Goal: Find specific page/section: Find specific page/section

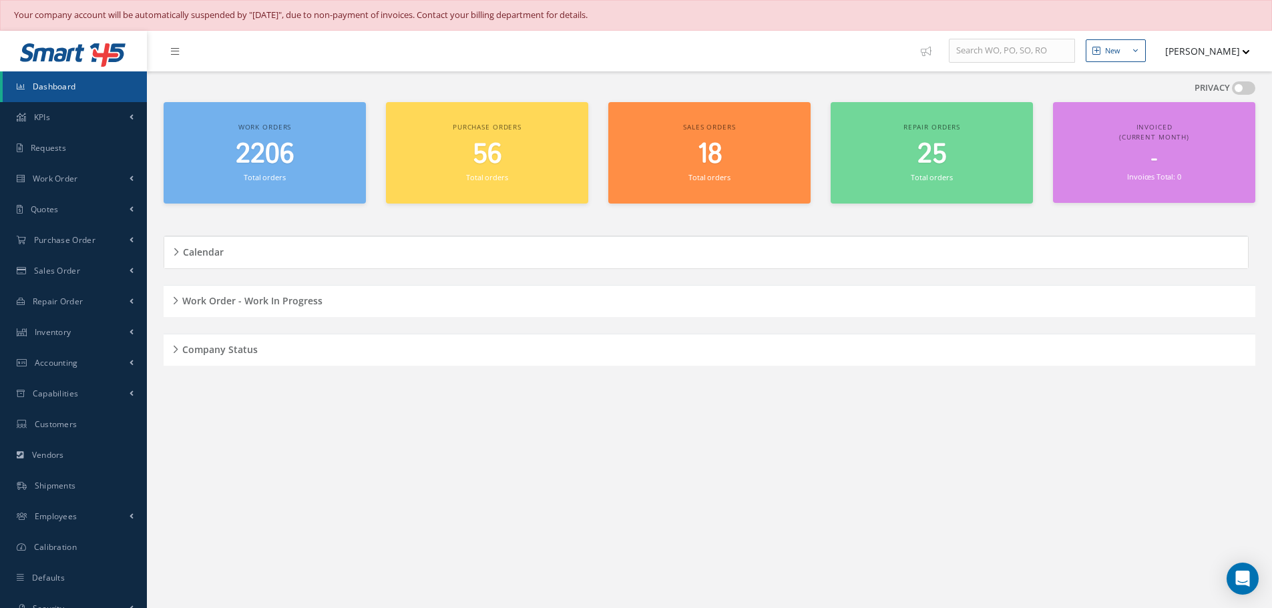
click at [174, 302] on div "Work Order - Work In Progress" at bounding box center [709, 301] width 1091 height 21
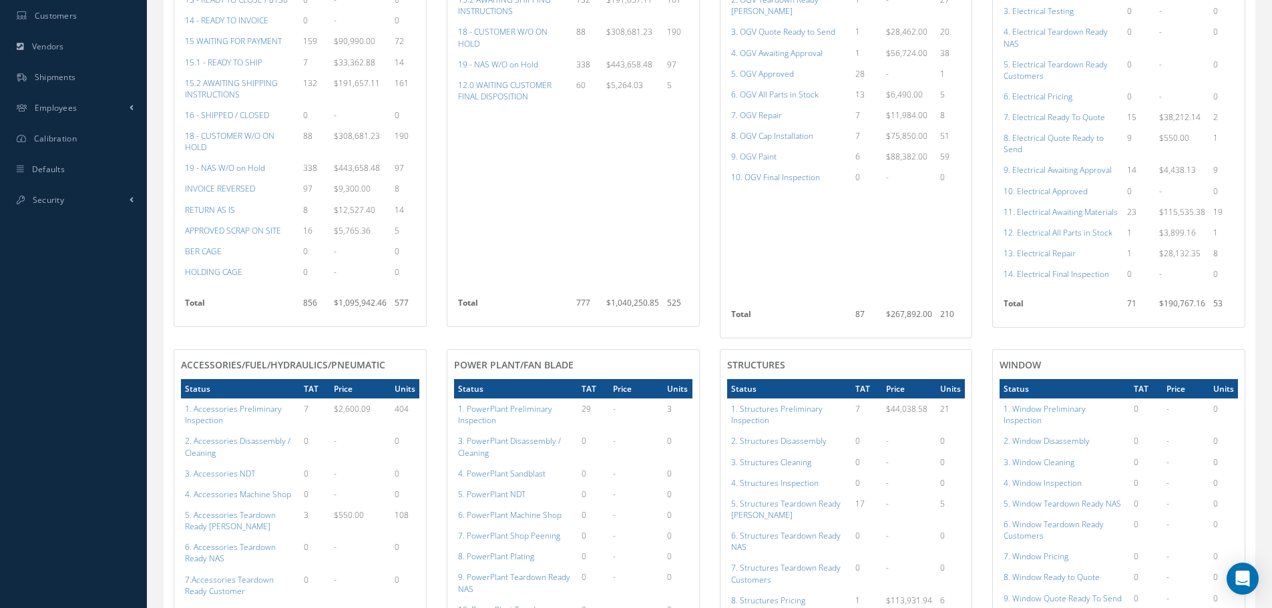
scroll to position [334, 0]
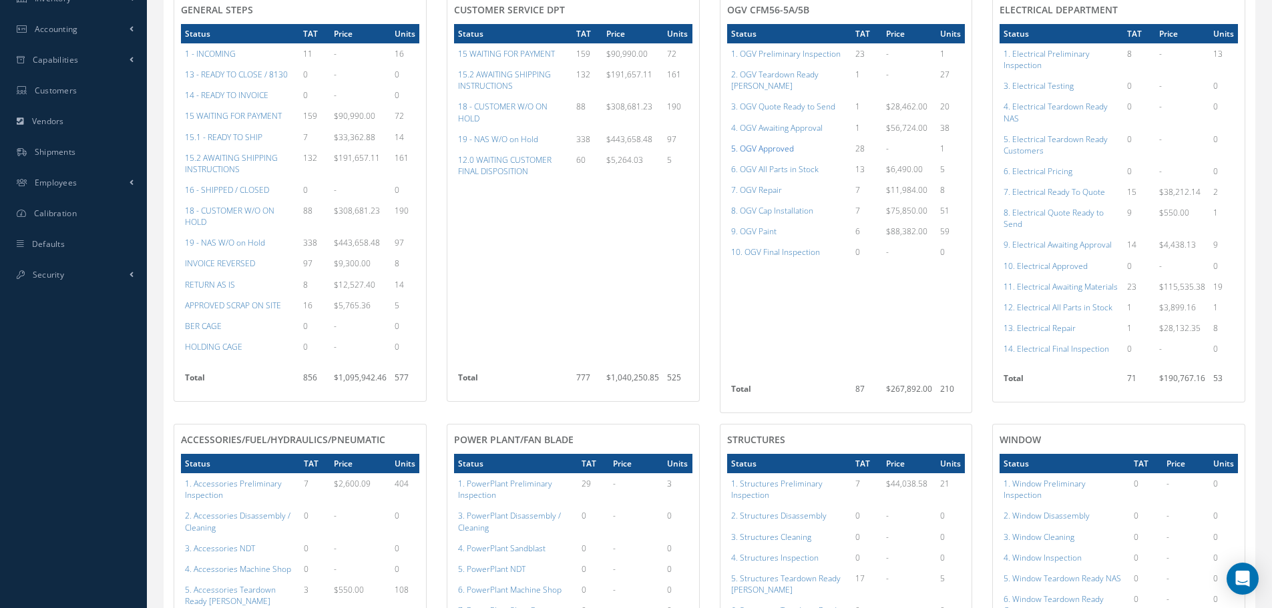
click at [767, 143] on a=78&excludeInternalCustomer=false&excludeInvoicedOrClosed=true&shop_id=15&filtersHidded"] "5. OGV Approved" at bounding box center [762, 148] width 63 height 11
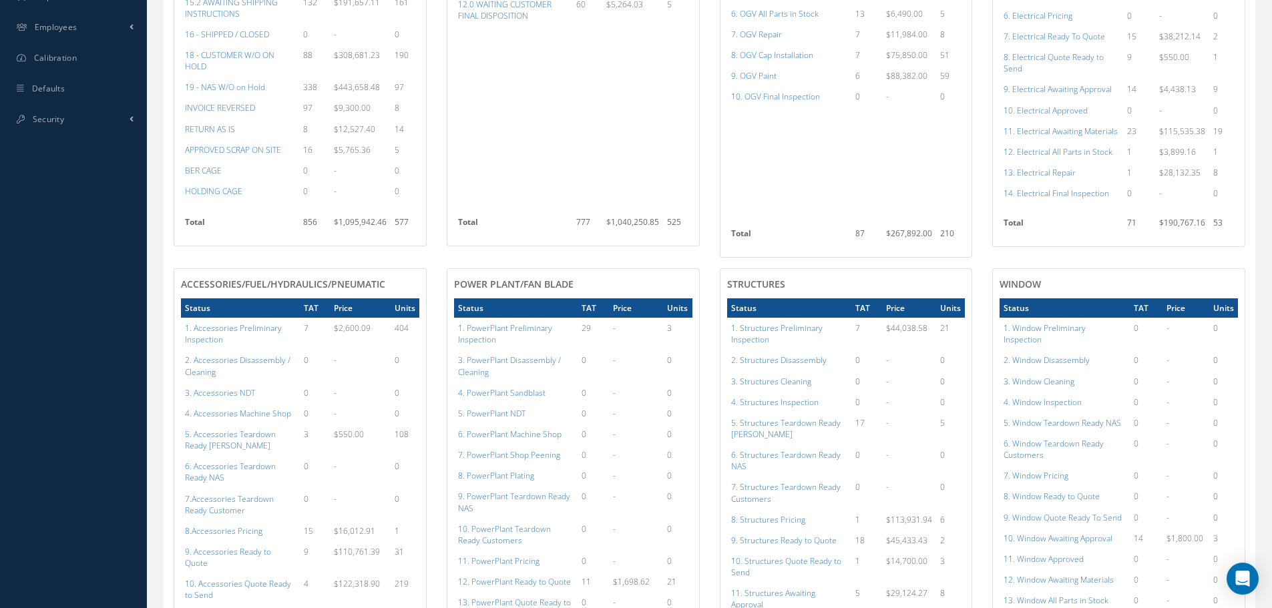
scroll to position [467, 0]
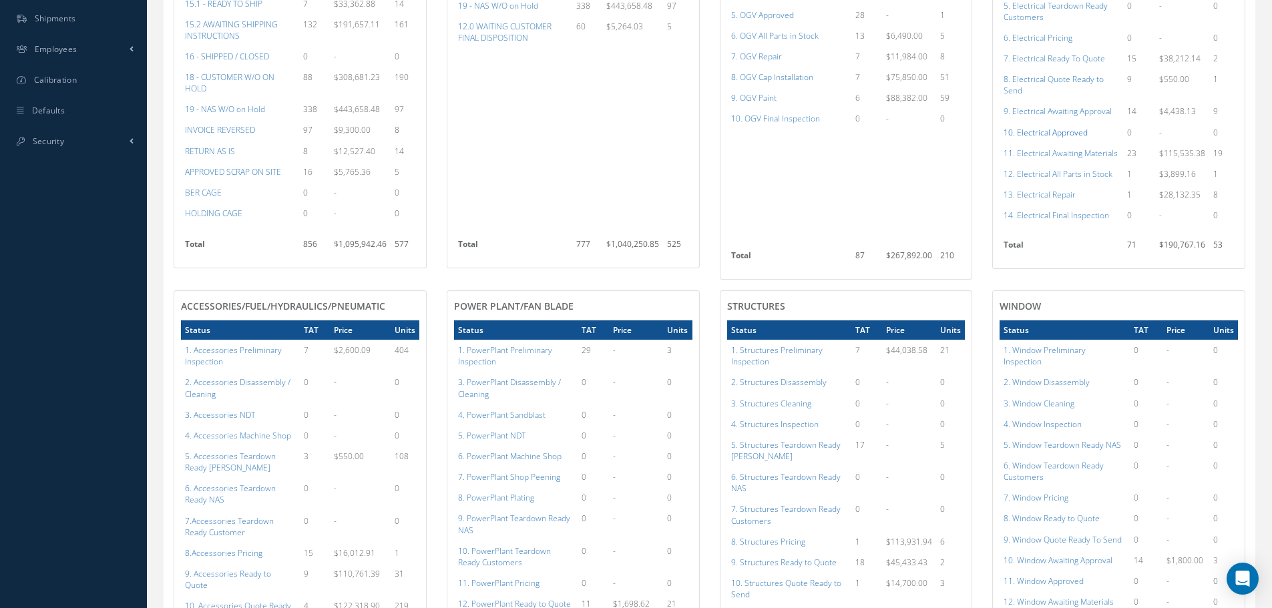
click at [1072, 133] on a=96&excludeInternalCustomer=false&excludeInvoicedOrClosed=true&shop_id=13&filtersHidded"] "10. Electrical Approved" at bounding box center [1045, 132] width 84 height 11
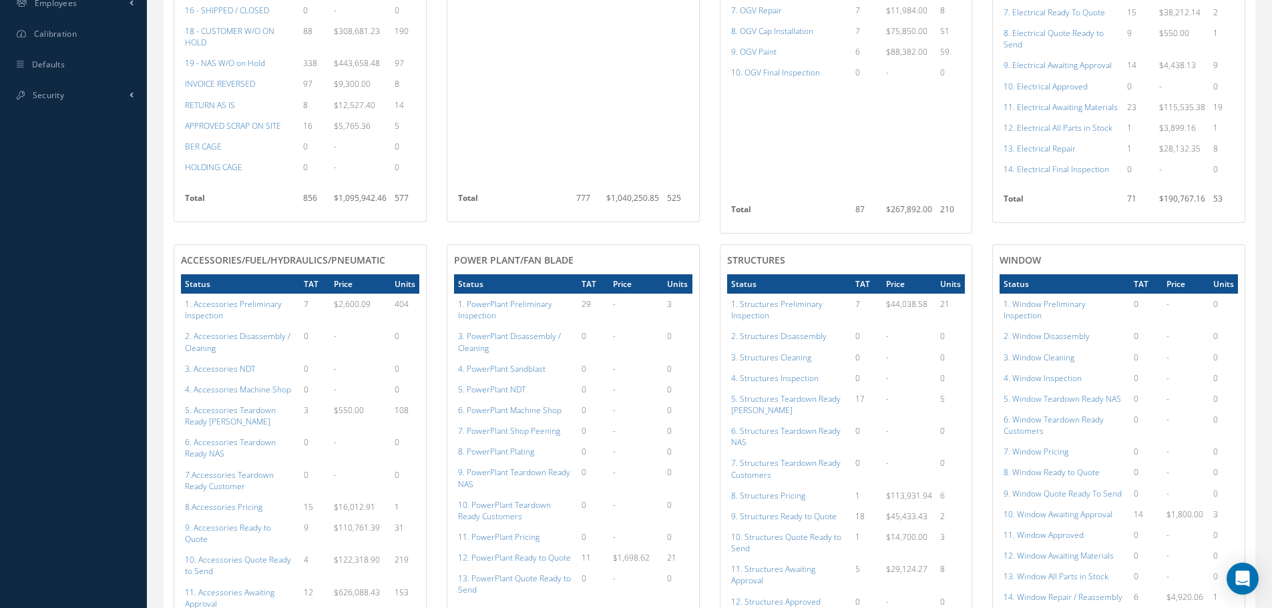
scroll to position [734, 0]
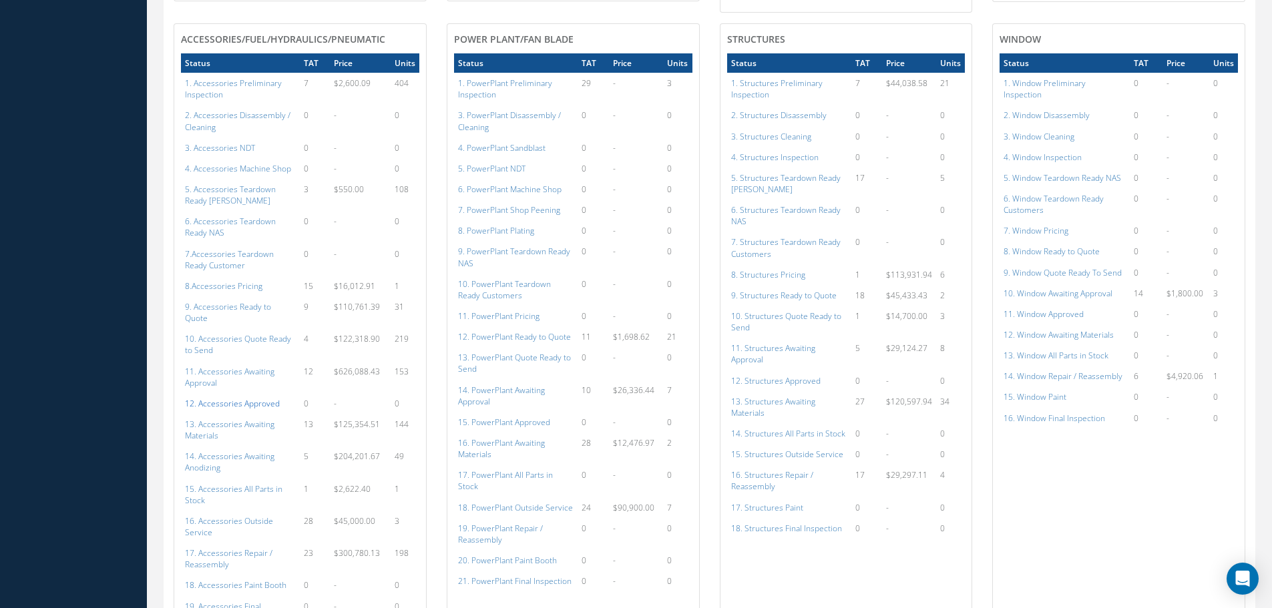
click at [229, 398] on a=112&excludeInternalCustomer=false&excludeInvoicedOrClosed=true&shop_id=14&filtersHidded"] "12. Accessories Approved" at bounding box center [232, 403] width 95 height 11
click at [784, 375] on a=152&excludeInternalCustomer=false&excludeInvoicedOrClosed=true&shop_id=3&filtersHidded"] "12. Structures Approved" at bounding box center [775, 380] width 89 height 11
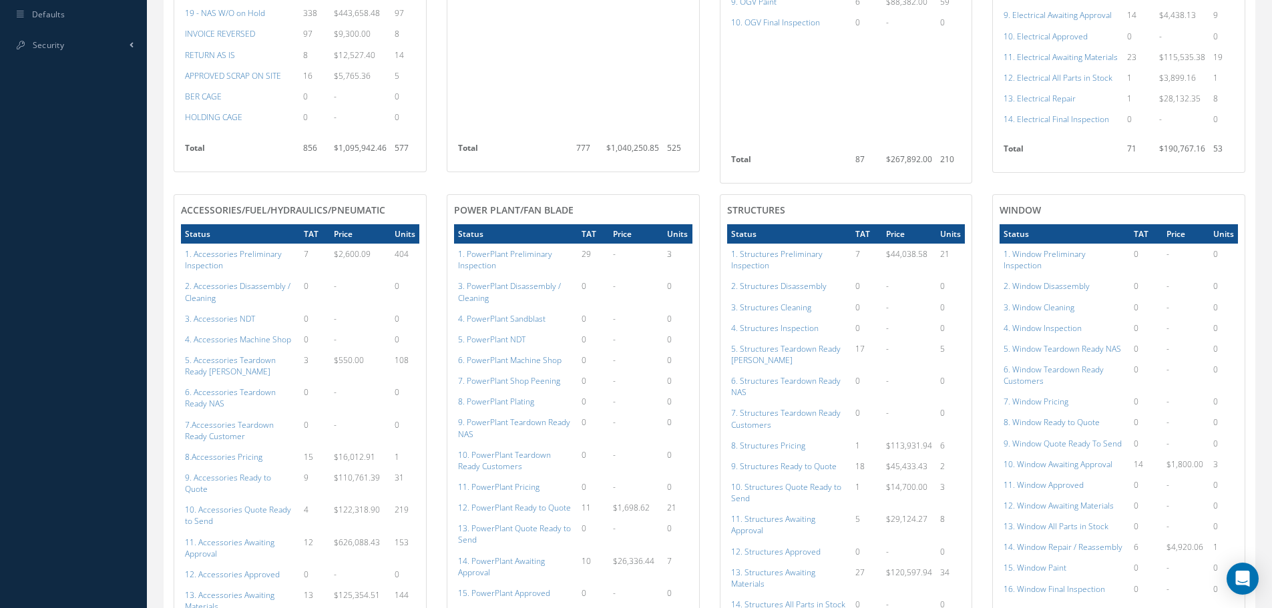
scroll to position [334, 0]
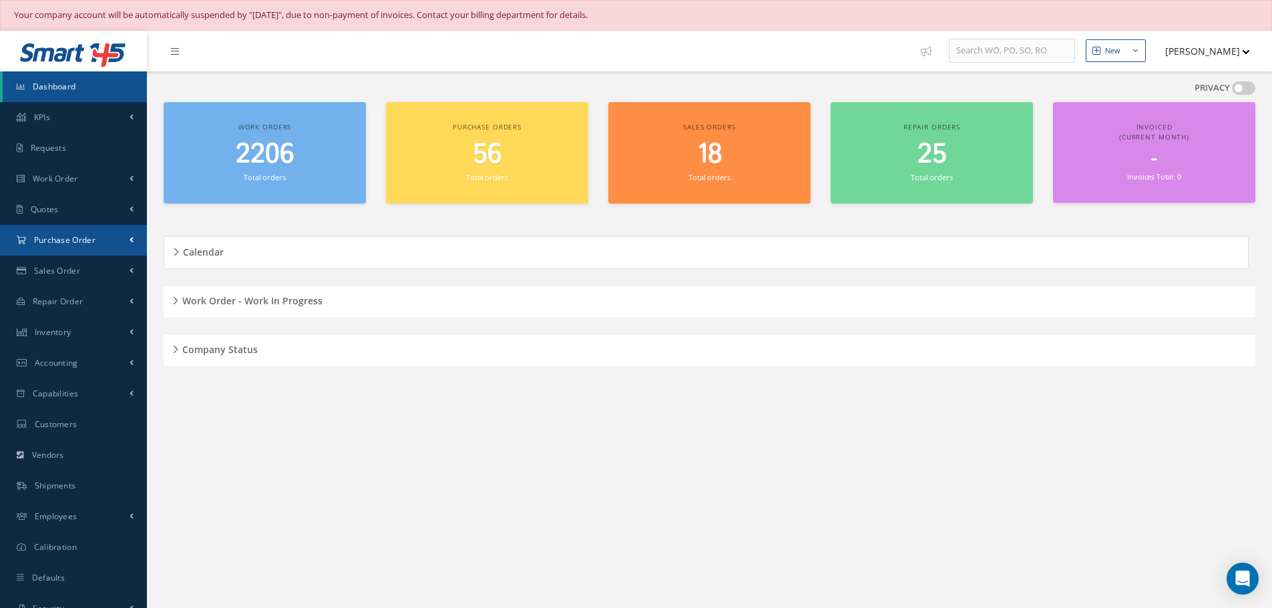
click at [56, 238] on span "Purchase Order" at bounding box center [64, 239] width 61 height 11
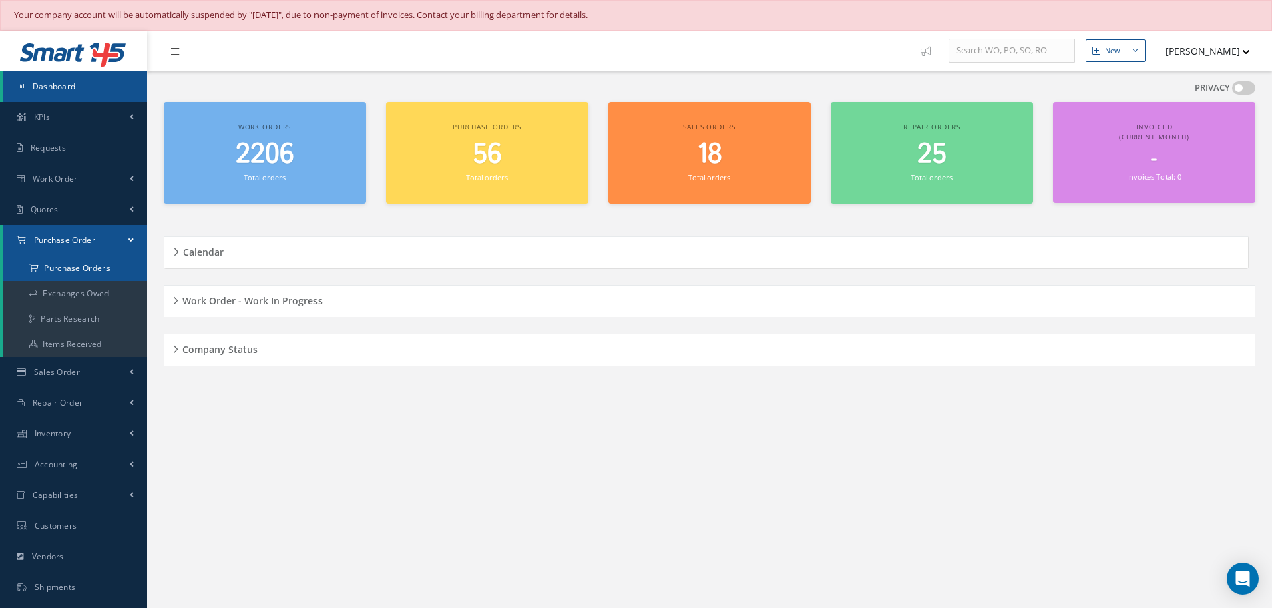
click at [57, 265] on a=1&status_id=2&status_id=3&status_id=5&collapsedFilters"] "Purchase Orders" at bounding box center [75, 268] width 144 height 25
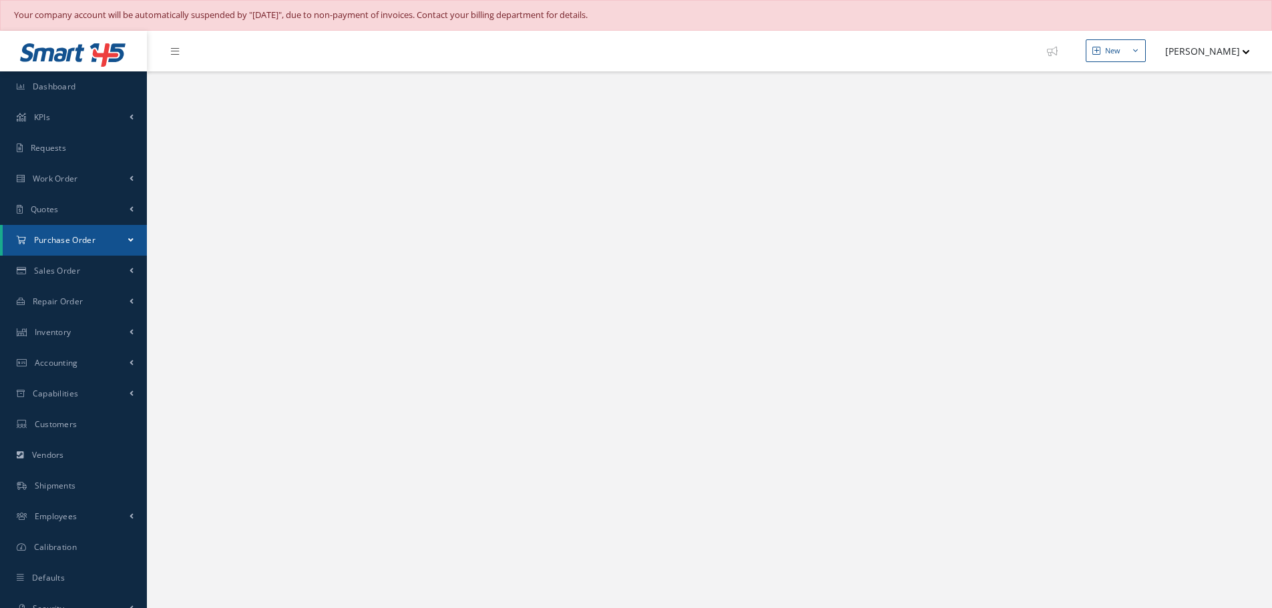
select select "25"
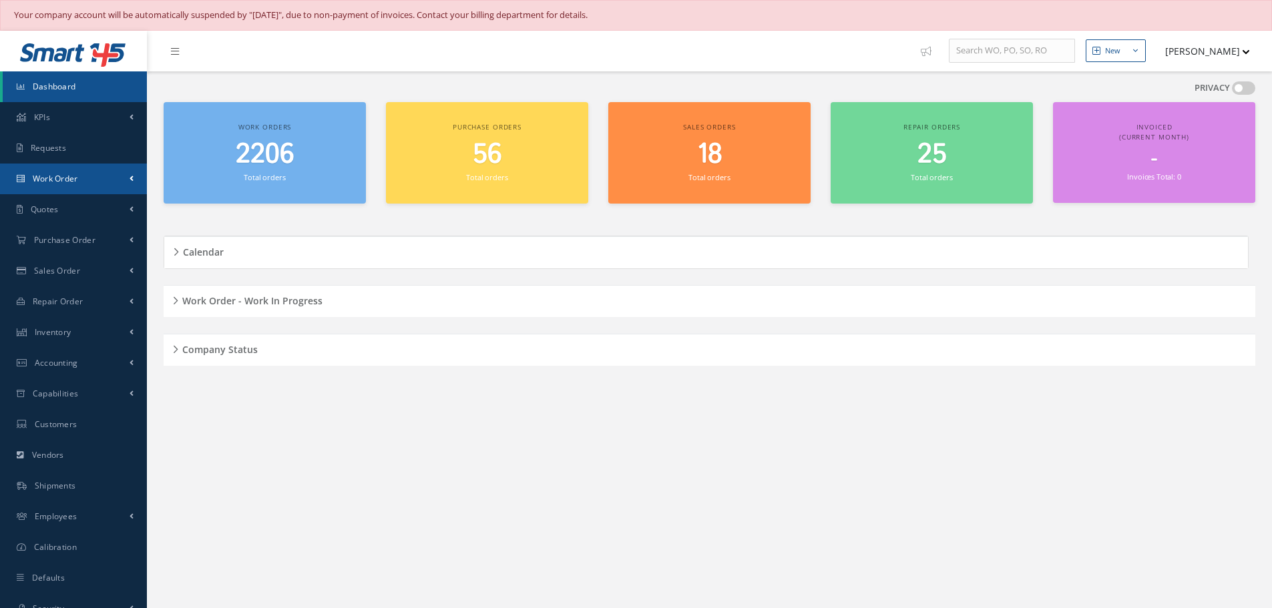
click at [66, 178] on span "Work Order" at bounding box center [55, 178] width 45 height 11
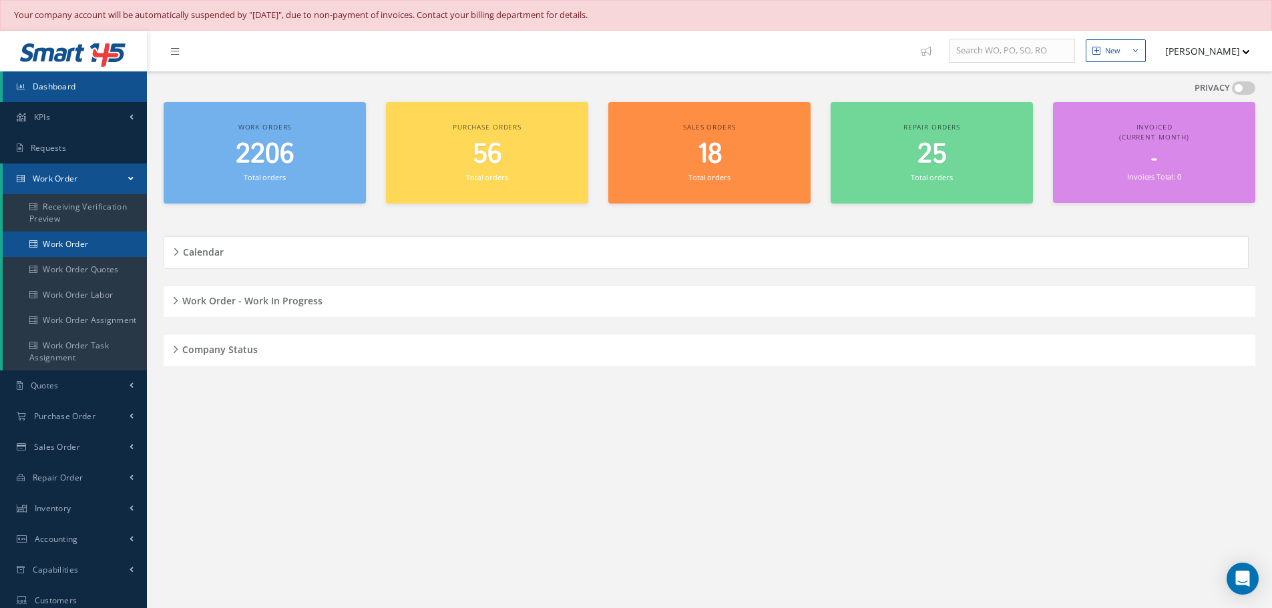
click at [60, 240] on link "Work Order" at bounding box center [75, 244] width 144 height 25
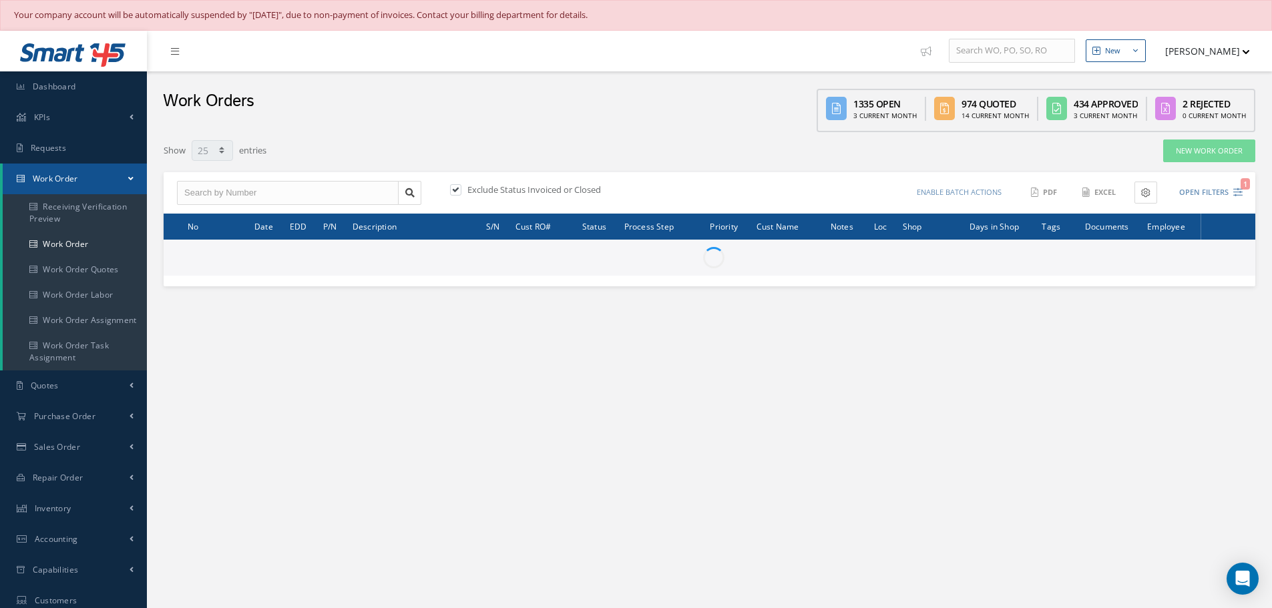
select select "25"
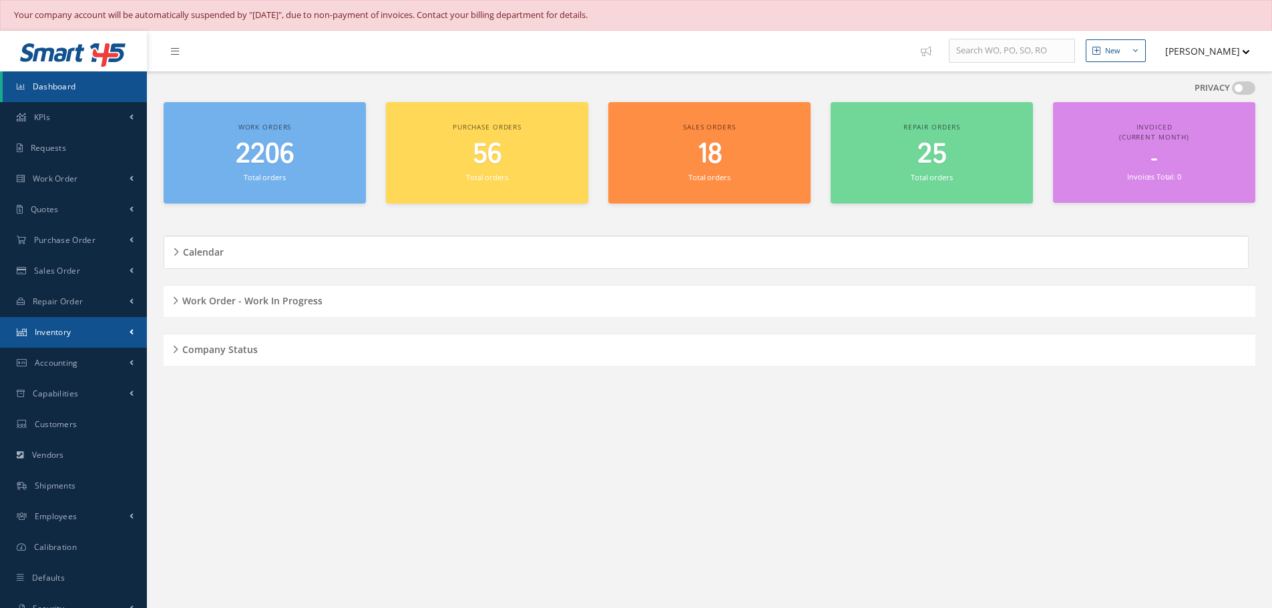
click at [50, 323] on link "Inventory" at bounding box center [73, 332] width 147 height 31
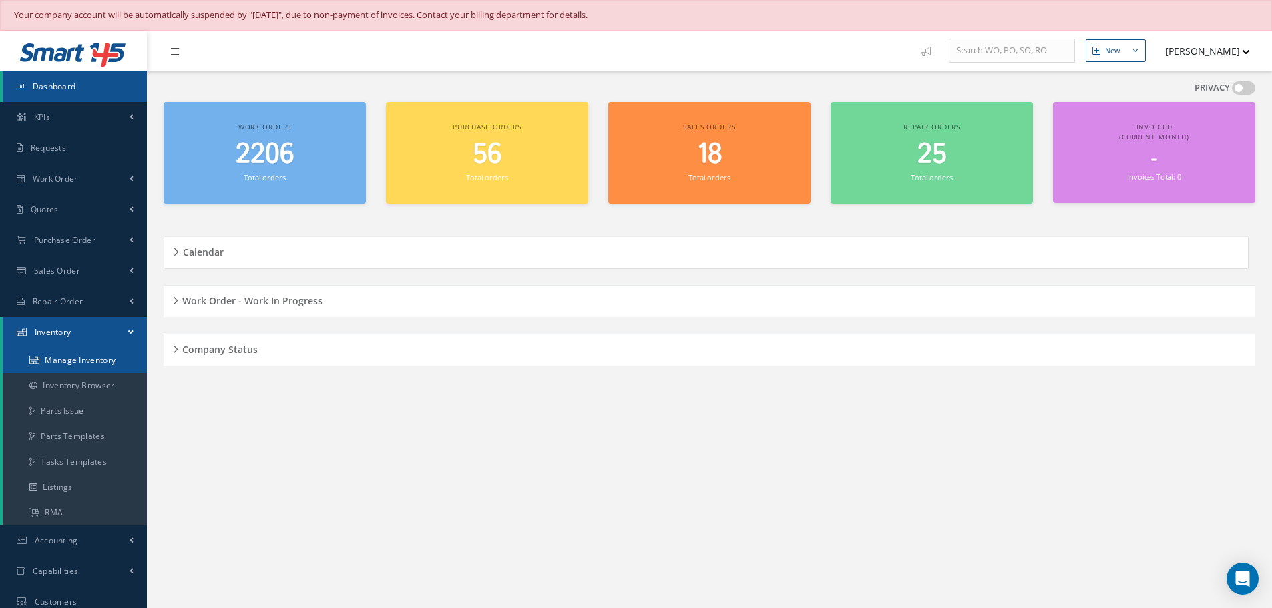
click at [51, 355] on link "Manage Inventory" at bounding box center [75, 360] width 144 height 25
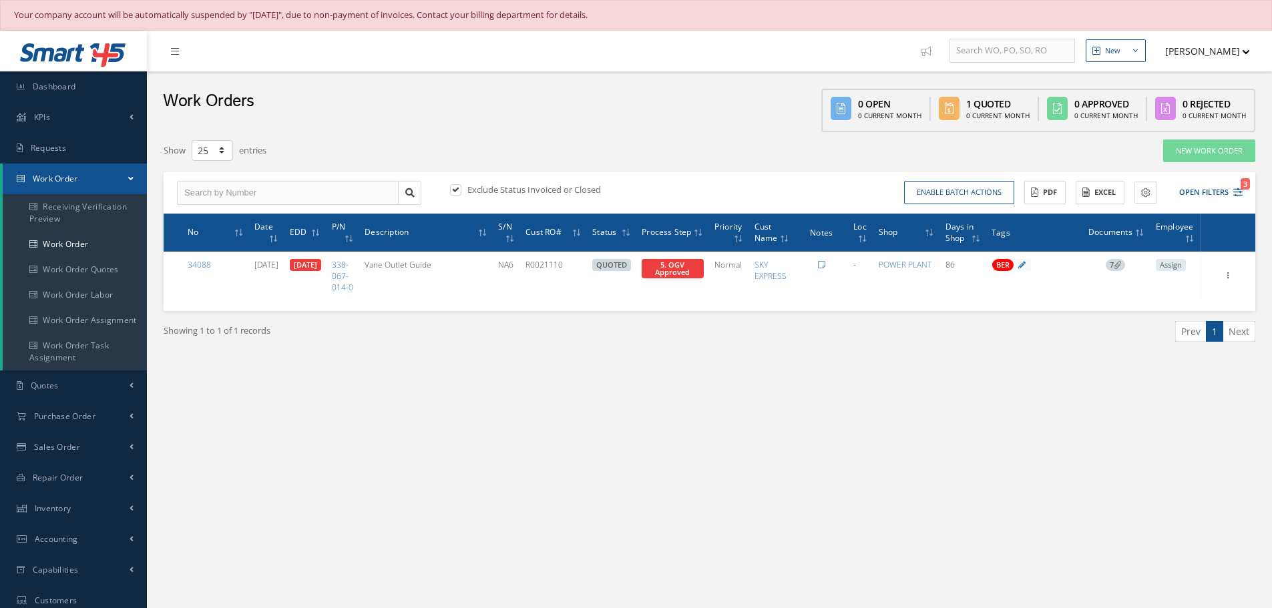
select select "25"
click at [1115, 191] on button "Excel" at bounding box center [1099, 192] width 49 height 23
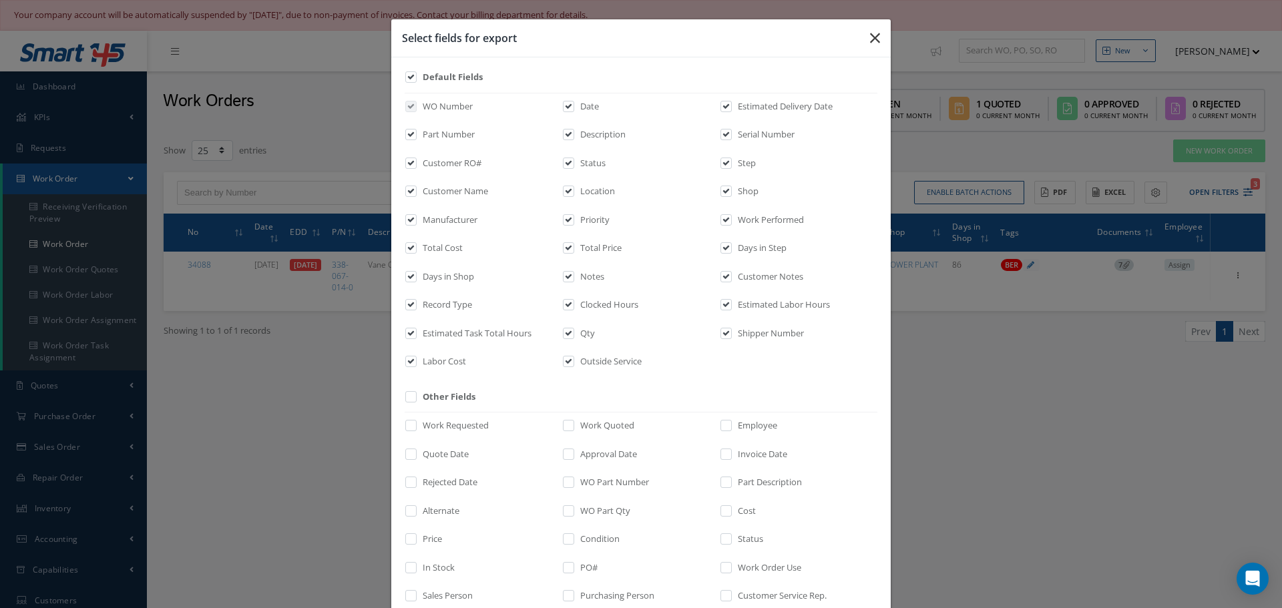
click at [870, 39] on icon "button" at bounding box center [875, 38] width 10 height 16
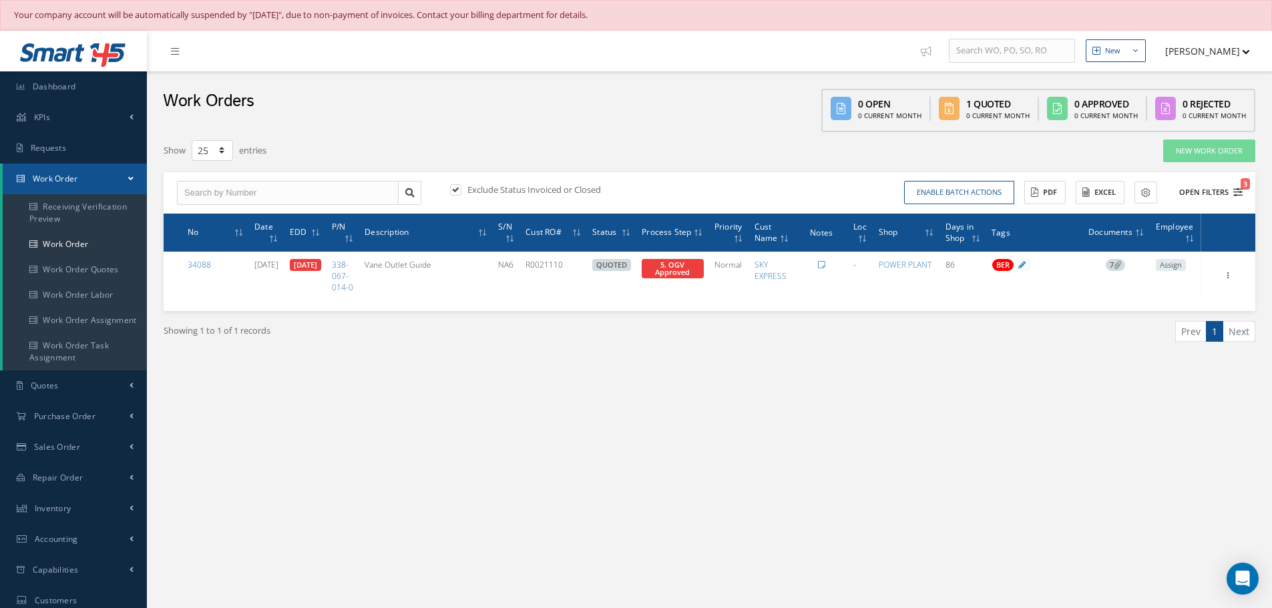
click at [1211, 194] on button "Open Filters 3" at bounding box center [1204, 193] width 75 height 22
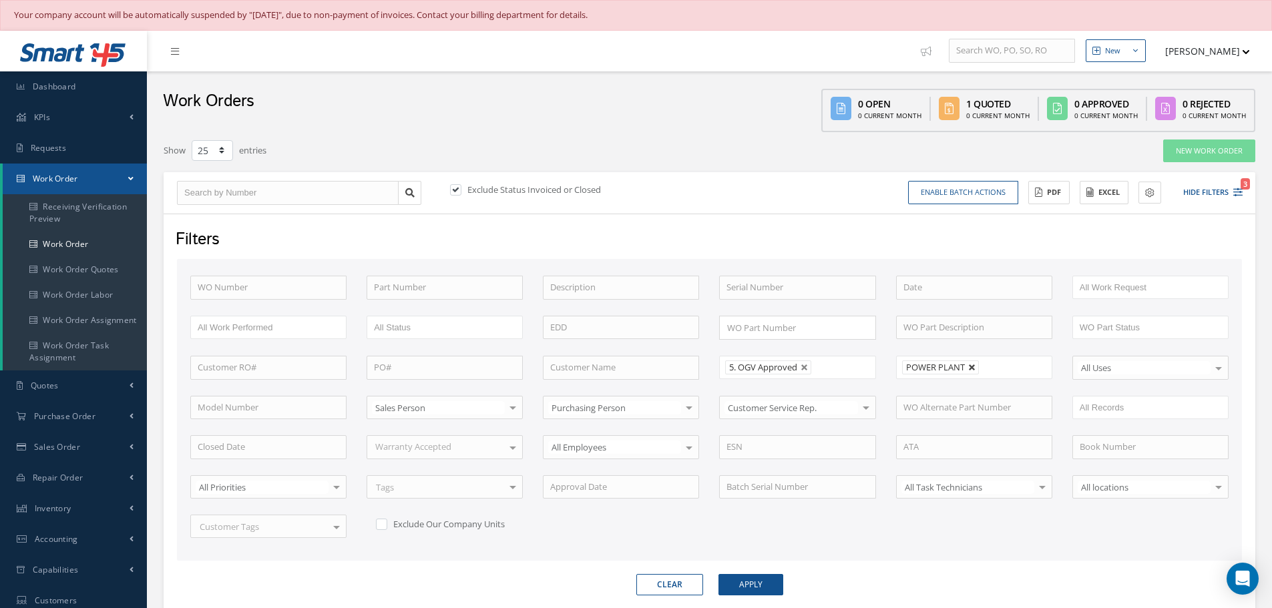
click at [971, 368] on link at bounding box center [972, 368] width 8 height 8
type input "All Shops"
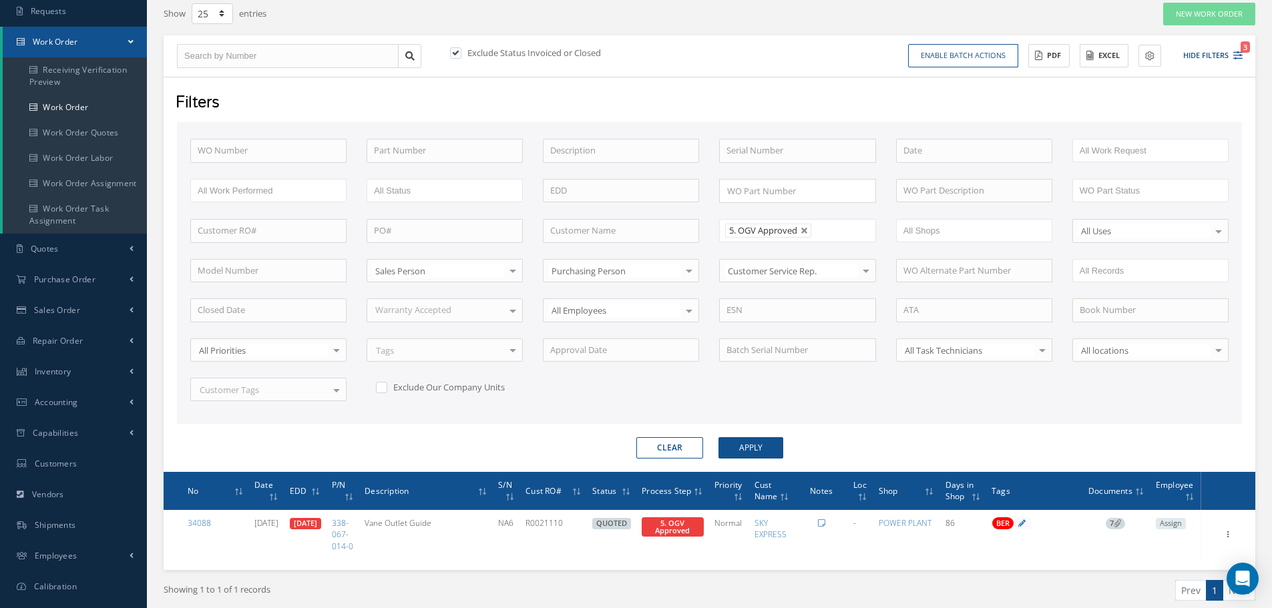
scroll to position [213, 0]
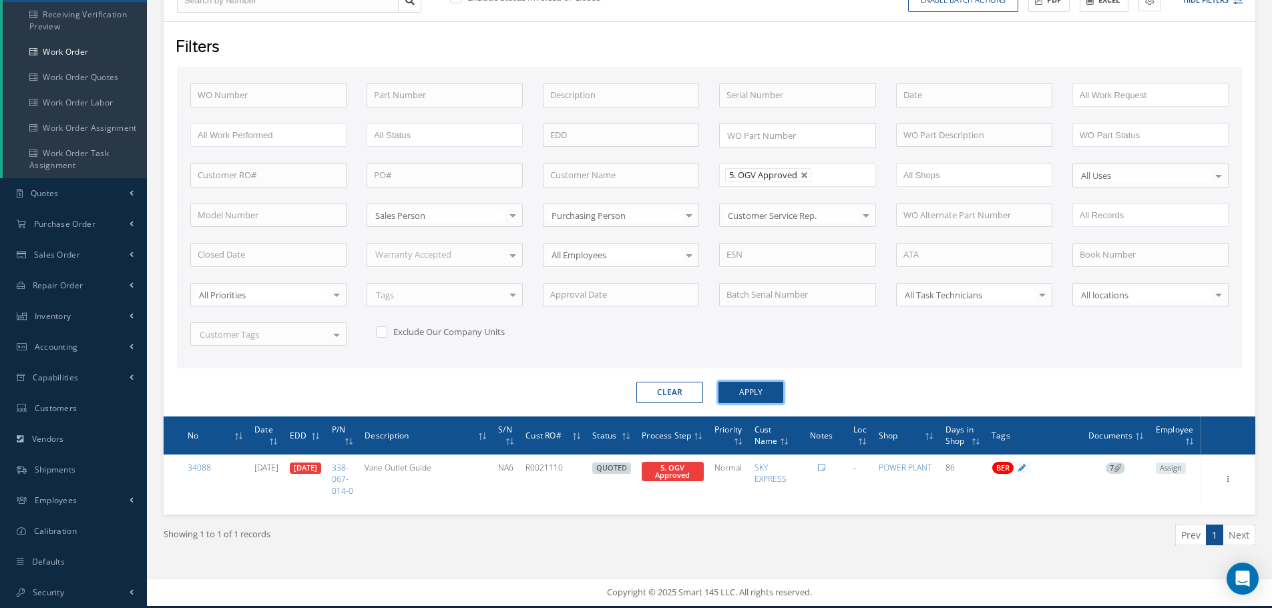
click at [746, 382] on button "Apply" at bounding box center [750, 392] width 65 height 21
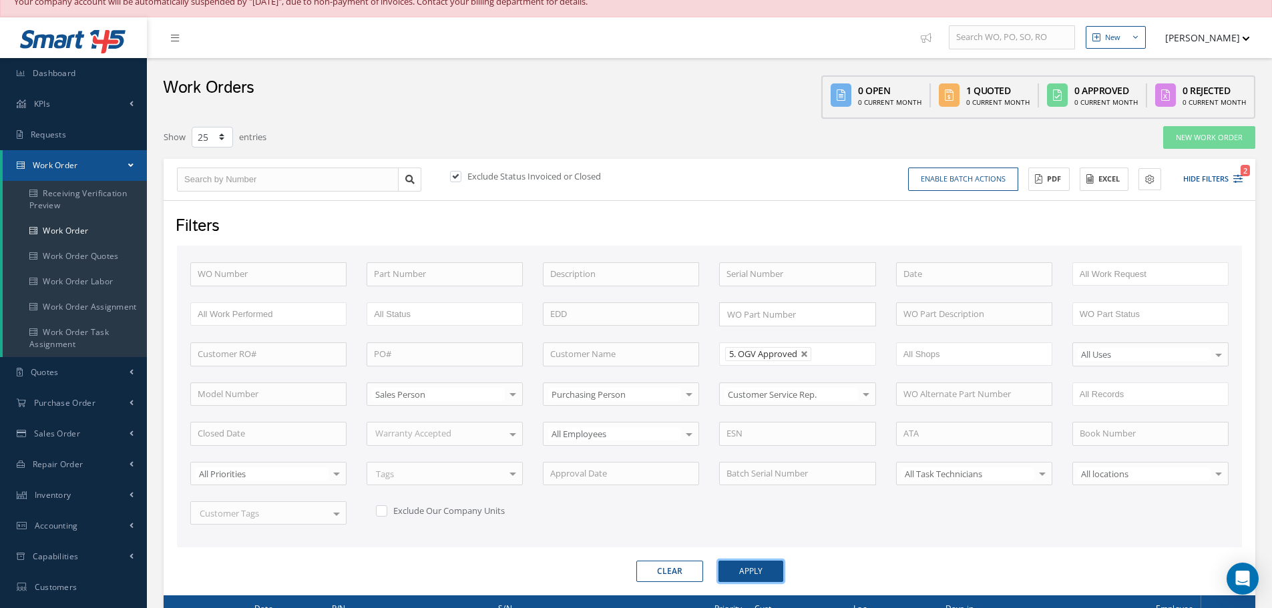
scroll to position [13, 0]
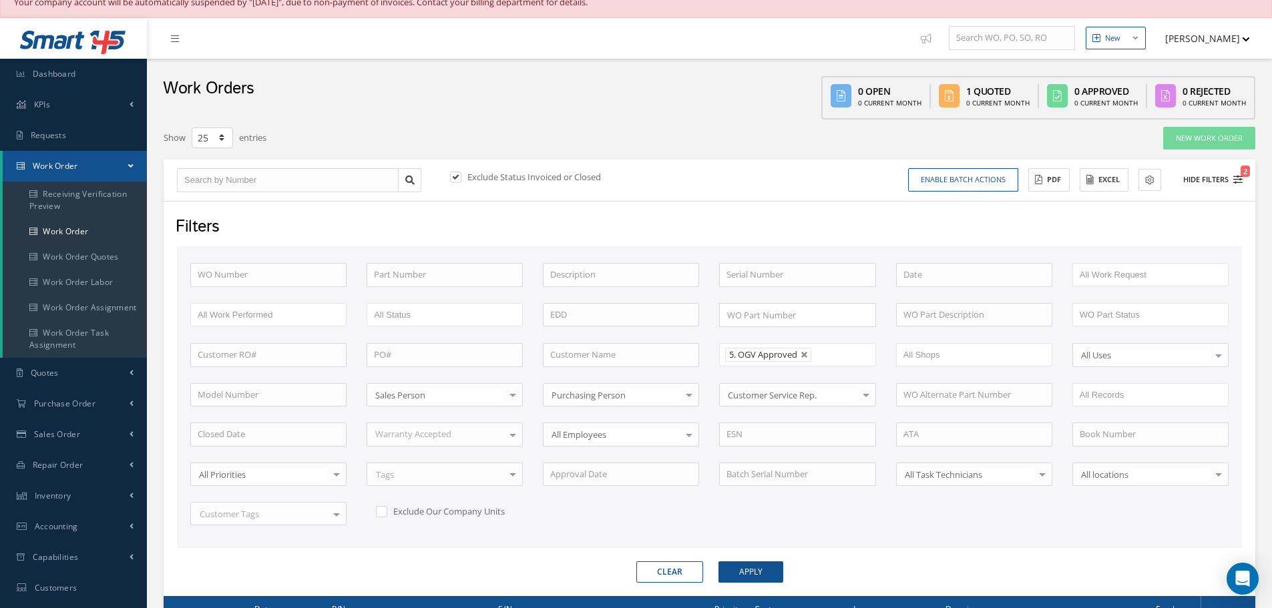
click at [1205, 176] on button "Hide Filters 2" at bounding box center [1206, 180] width 71 height 22
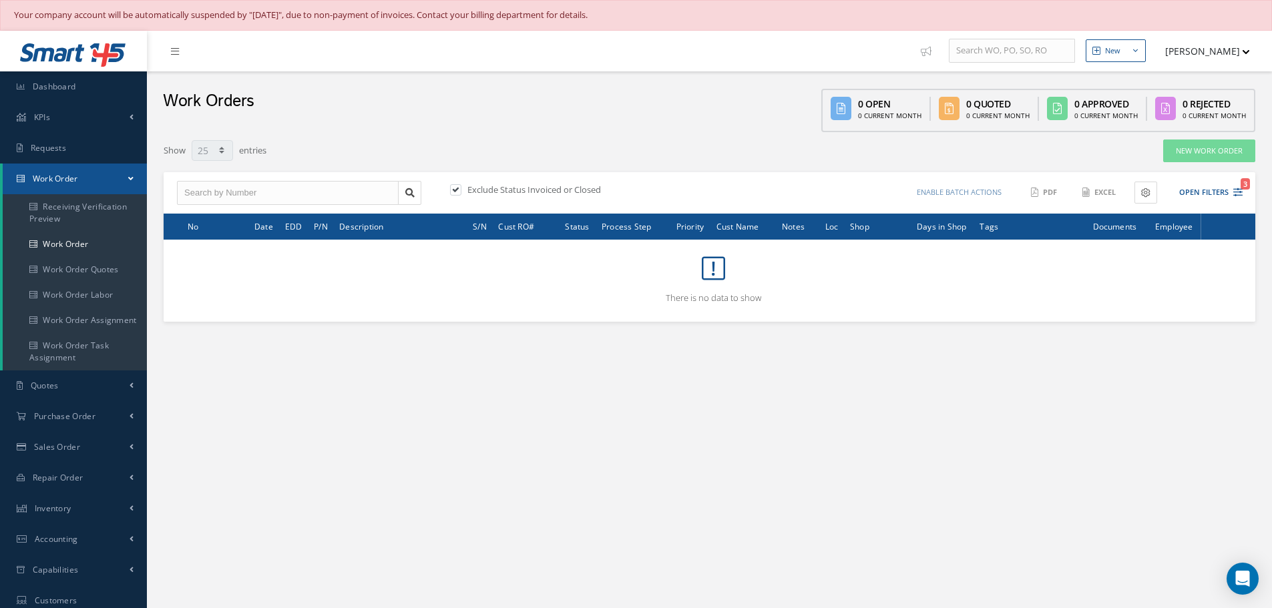
select select "25"
click at [1212, 192] on button "Open Filters 3" at bounding box center [1204, 193] width 75 height 22
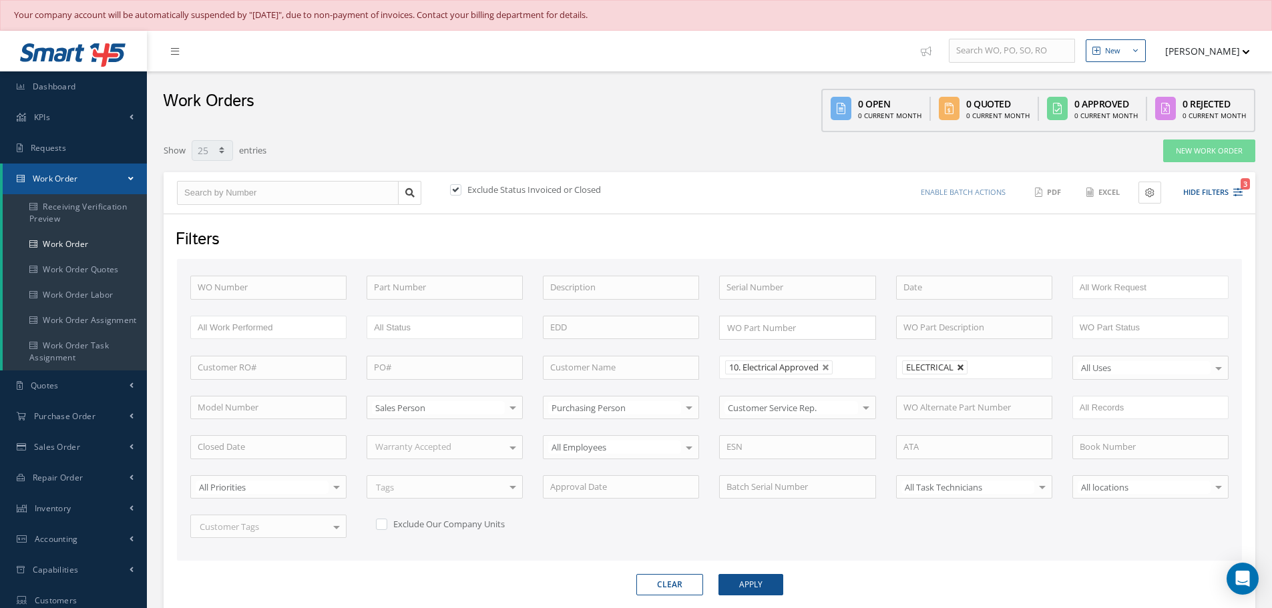
click at [960, 369] on link at bounding box center [960, 368] width 8 height 8
type input "All Shops"
click at [744, 578] on button "Apply" at bounding box center [750, 584] width 65 height 21
click at [1213, 188] on button "Hide Filters 2" at bounding box center [1206, 193] width 71 height 22
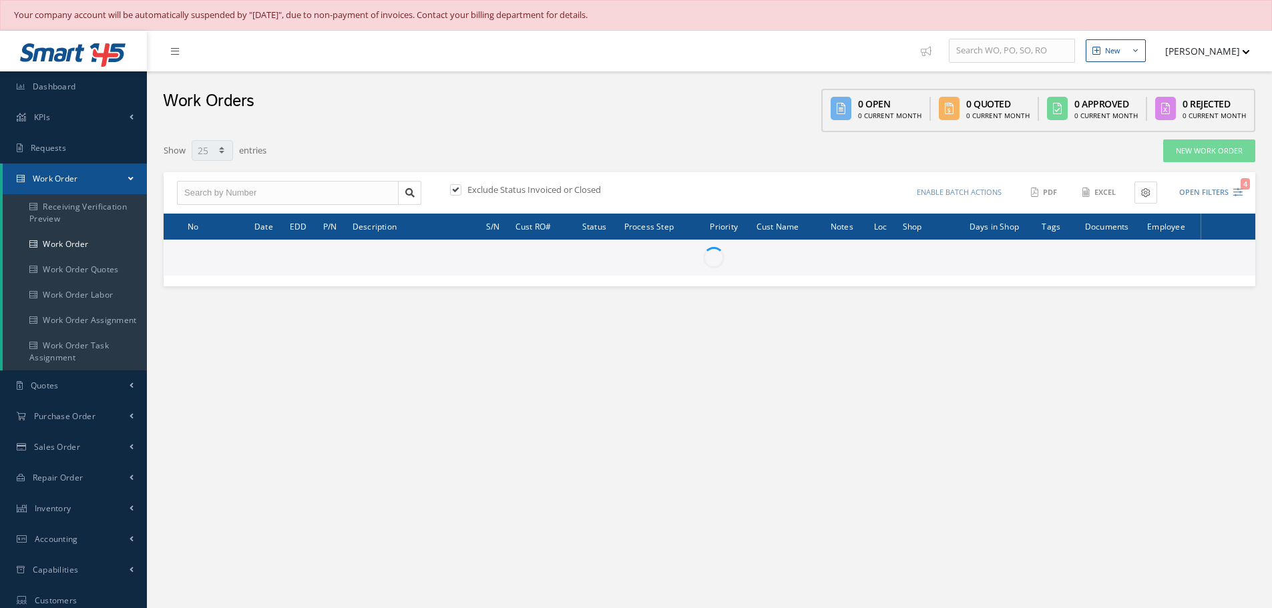
select select "25"
type input "All Work Request"
type input "All Work Performed"
type input "All Status"
type input "WO Part Status"
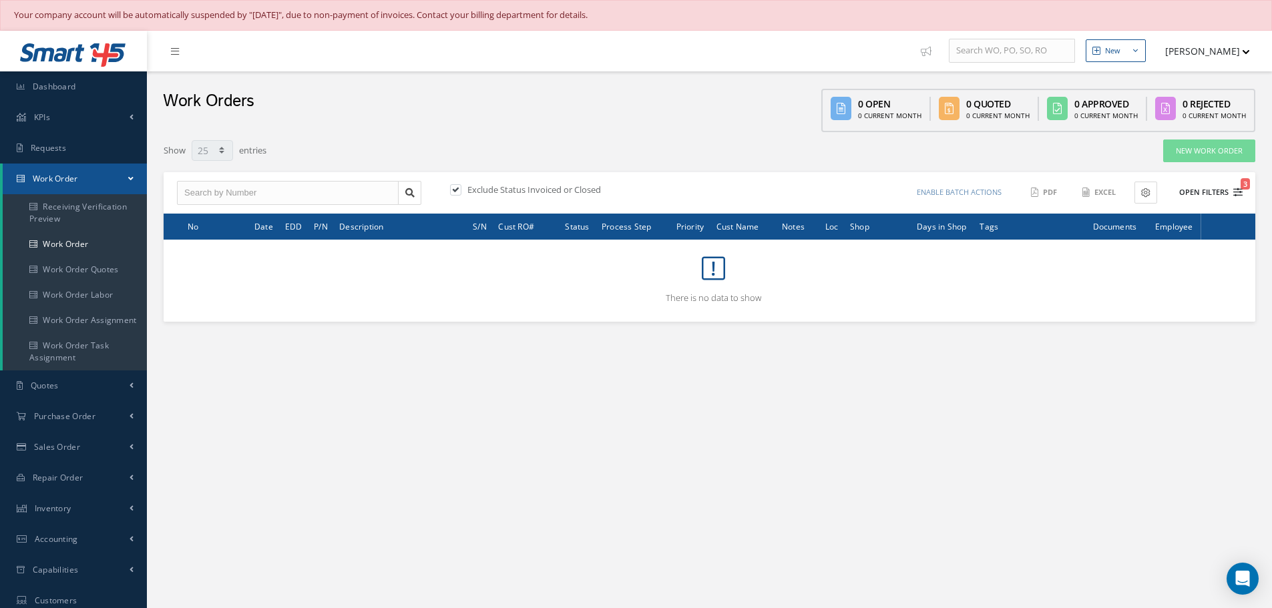
click at [1196, 190] on button "Open Filters 3" at bounding box center [1204, 193] width 75 height 22
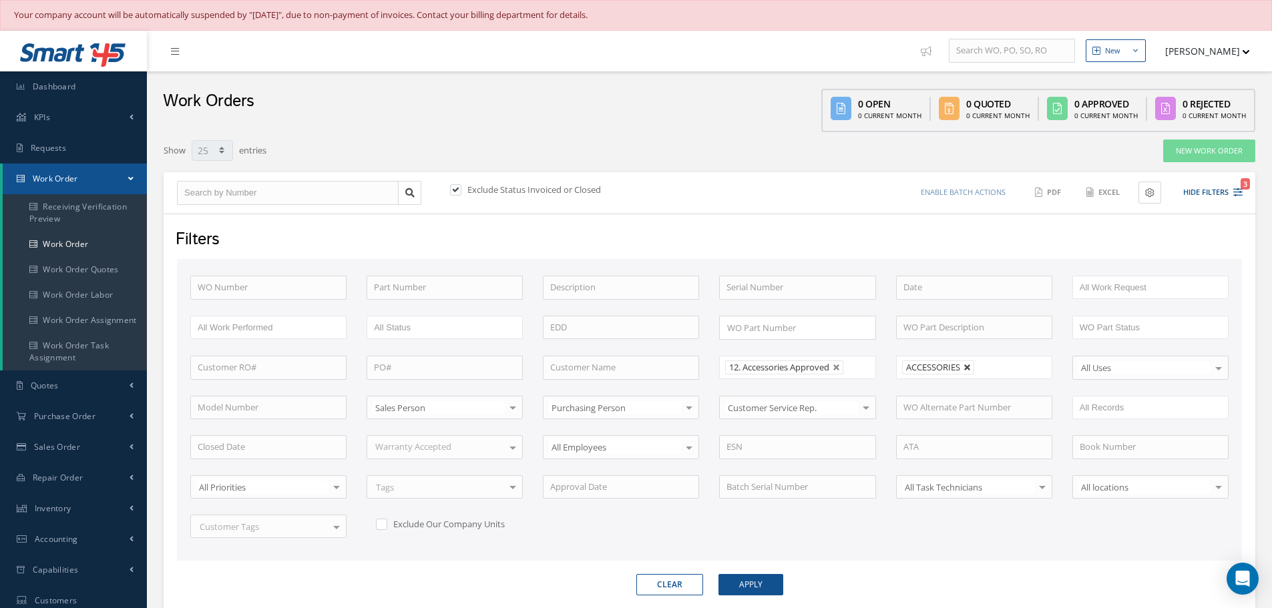
click at [966, 370] on link at bounding box center [967, 368] width 8 height 8
type input "All Shops"
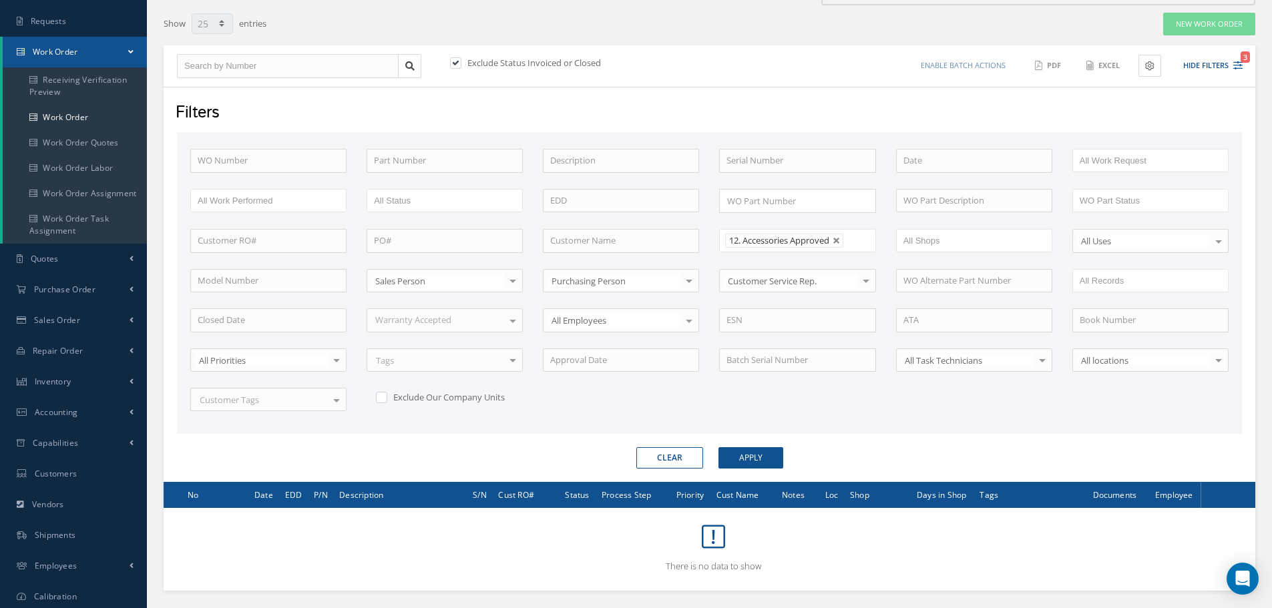
scroll to position [192, 0]
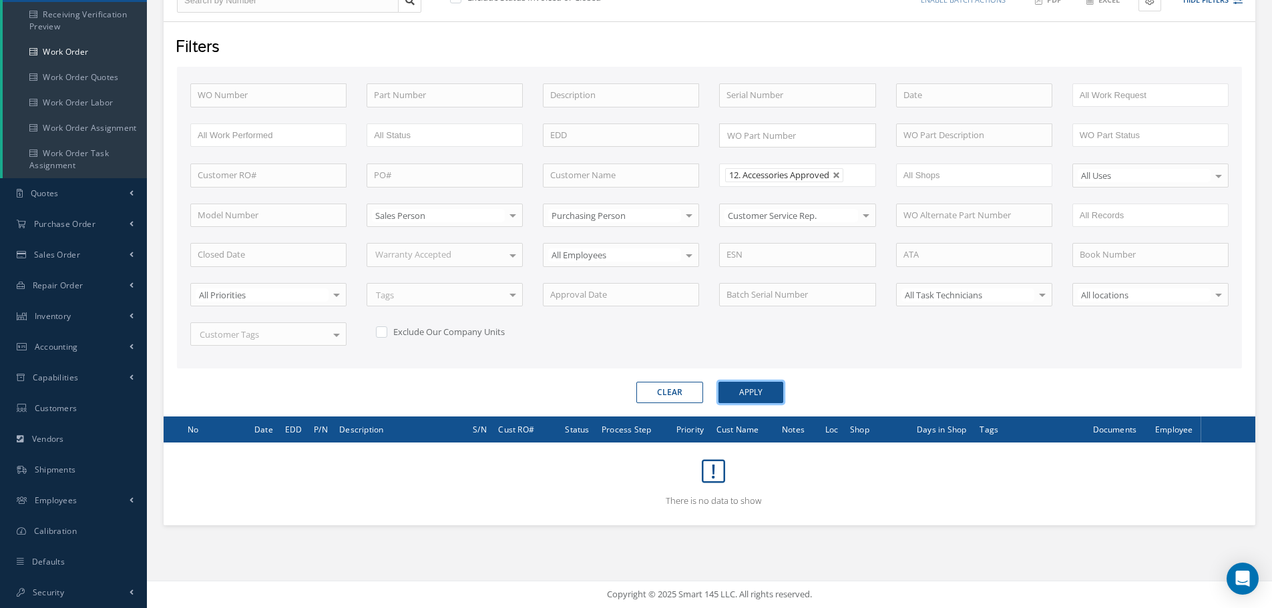
click at [756, 386] on button "Apply" at bounding box center [750, 392] width 65 height 21
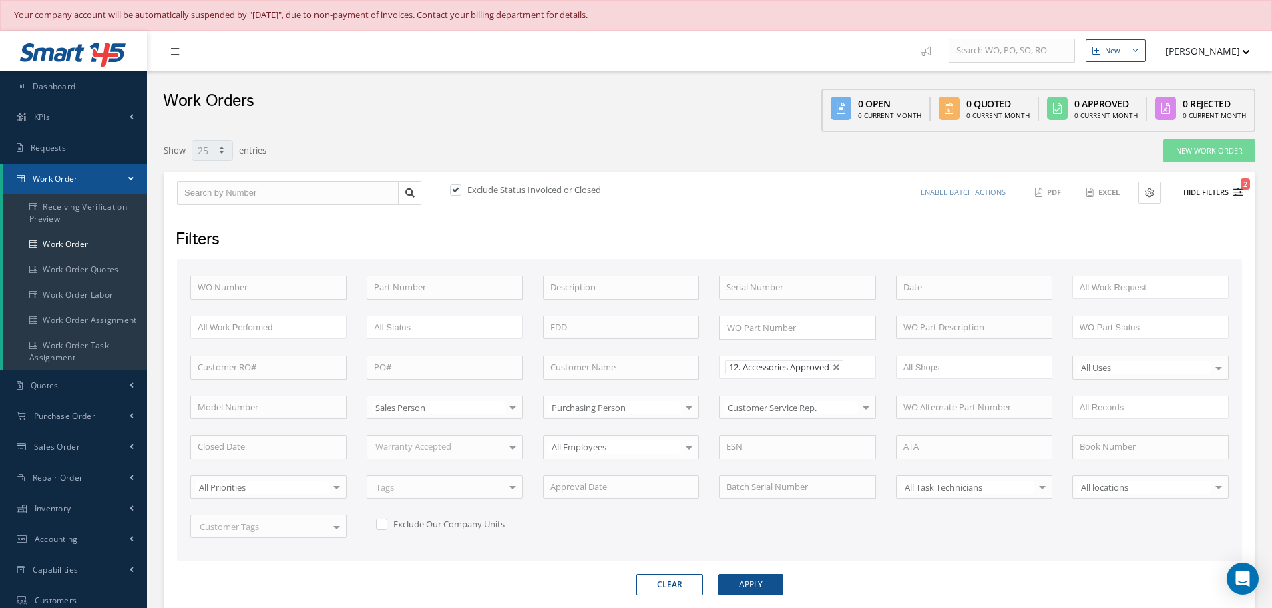
click at [1201, 189] on button "Hide Filters 2" at bounding box center [1206, 193] width 71 height 22
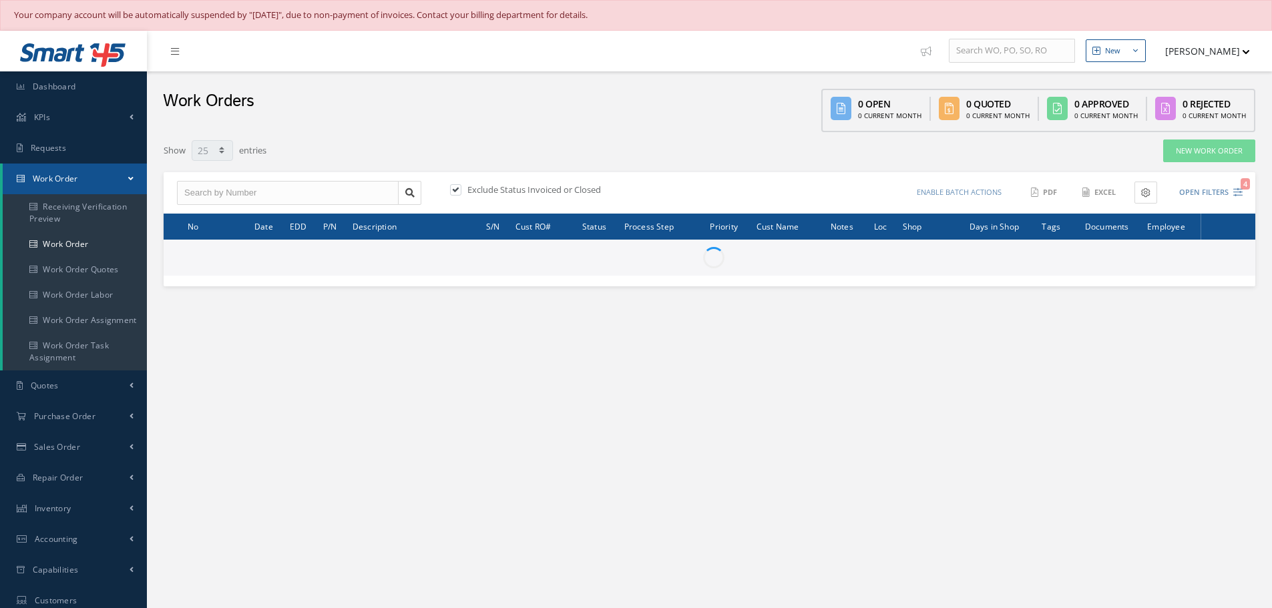
select select "25"
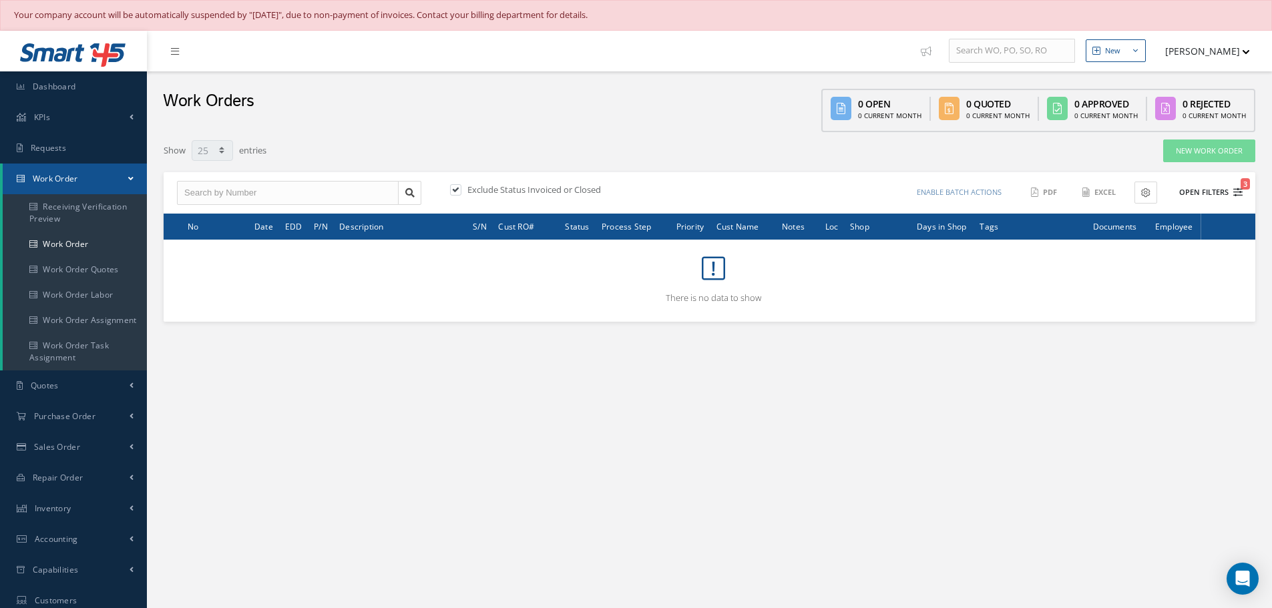
click at [1203, 195] on button "Open Filters 3" at bounding box center [1204, 193] width 75 height 22
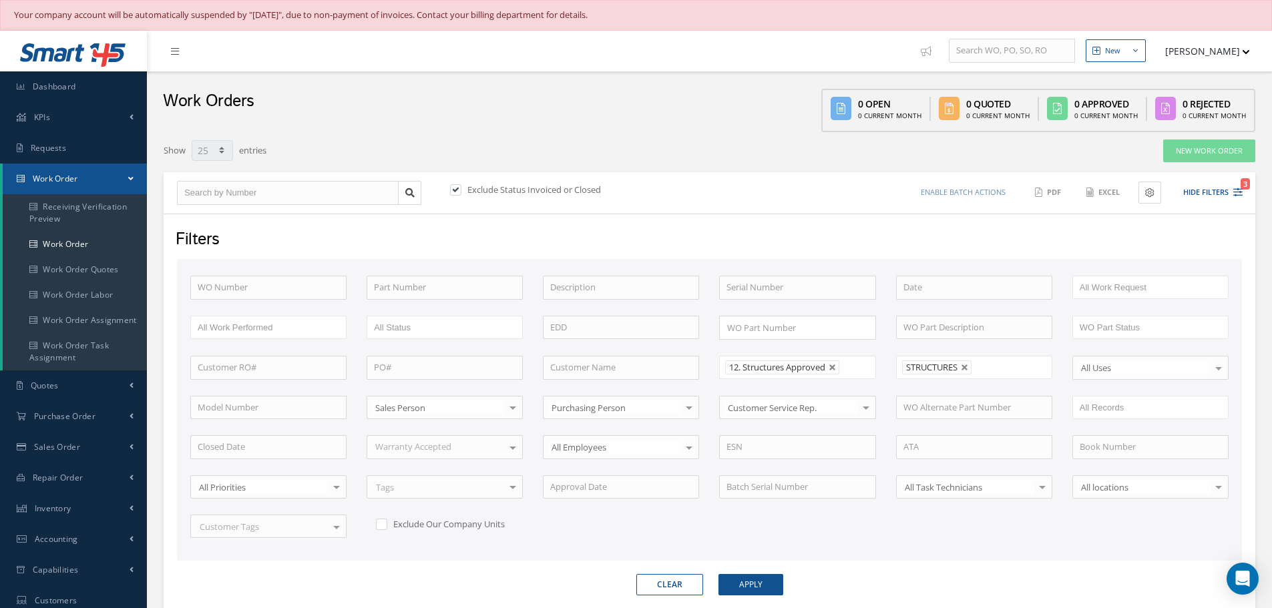
scroll to position [192, 0]
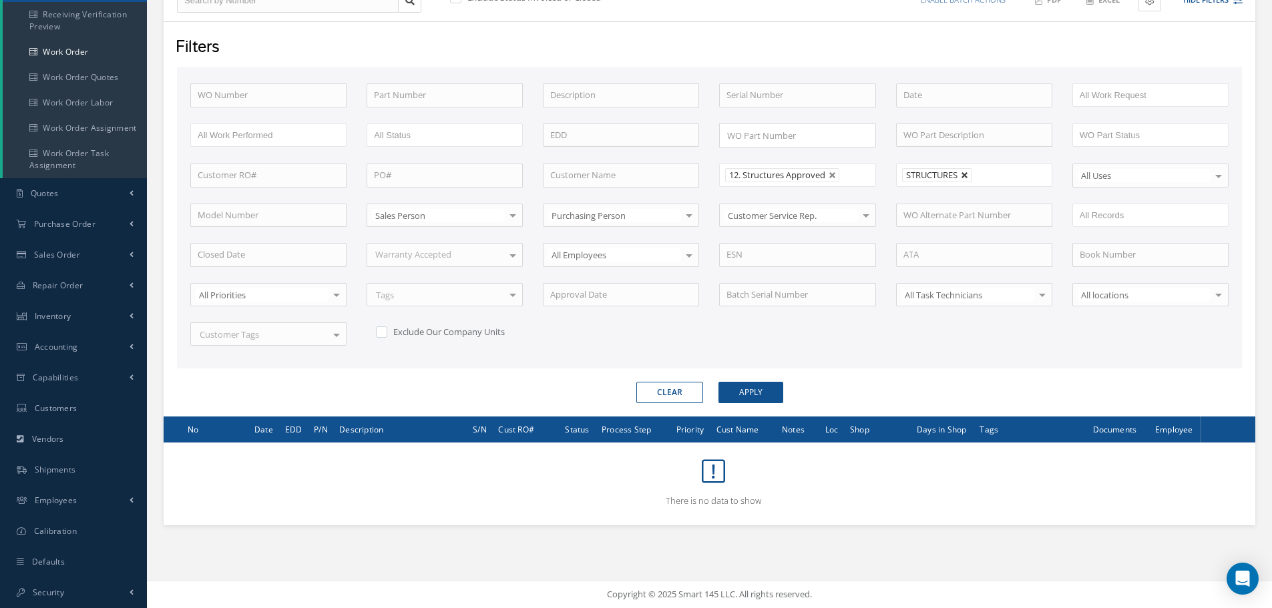
click at [966, 175] on link at bounding box center [964, 176] width 8 height 8
type input "All Shops"
click at [754, 382] on button "Apply" at bounding box center [750, 392] width 65 height 21
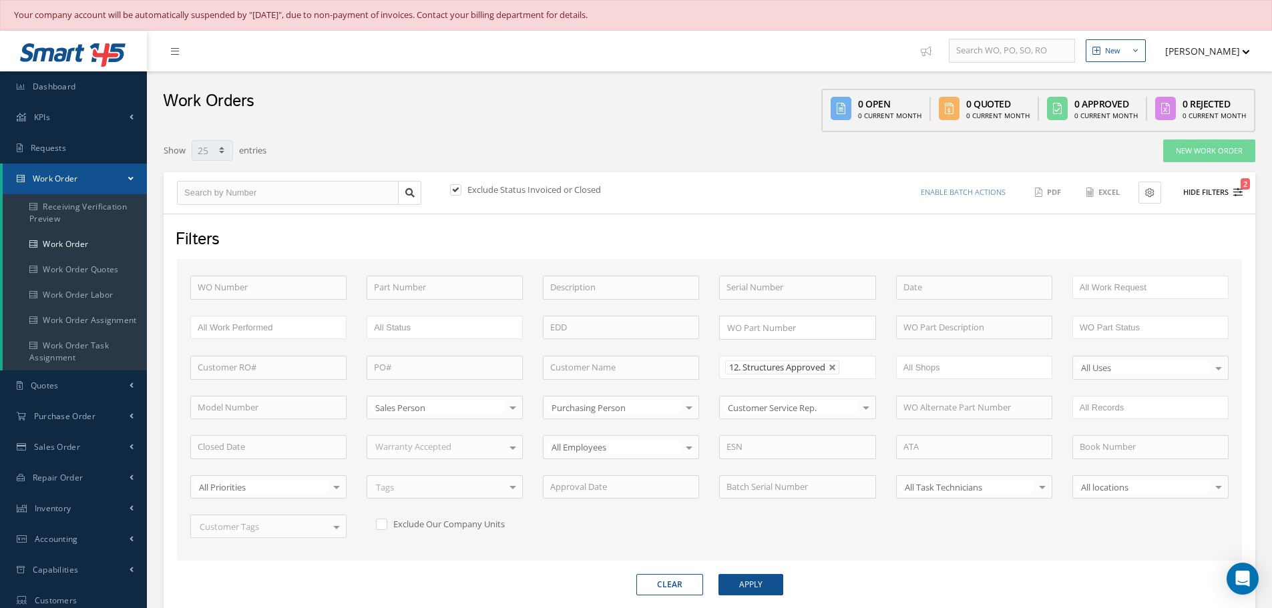
click at [1213, 192] on button "Hide Filters 2" at bounding box center [1206, 193] width 71 height 22
